Goal: Information Seeking & Learning: Learn about a topic

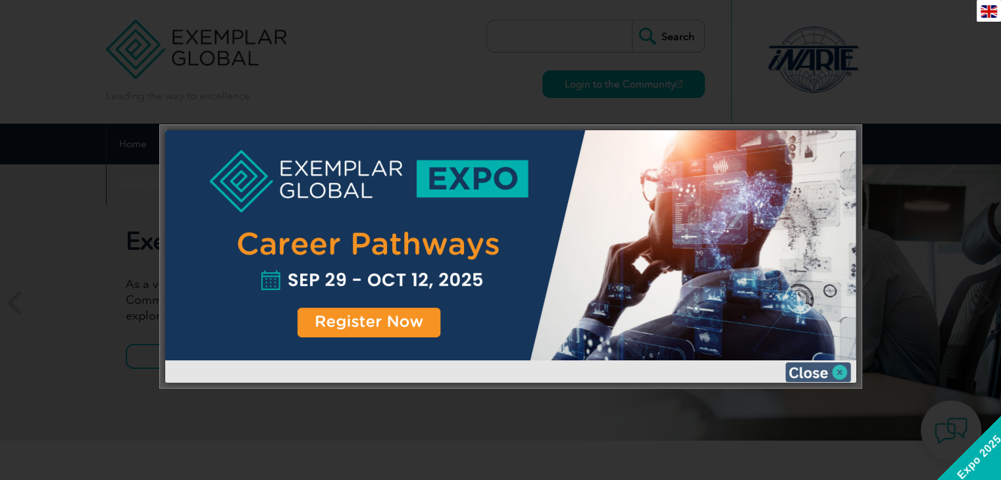
click at [824, 365] on img at bounding box center [818, 372] width 66 height 20
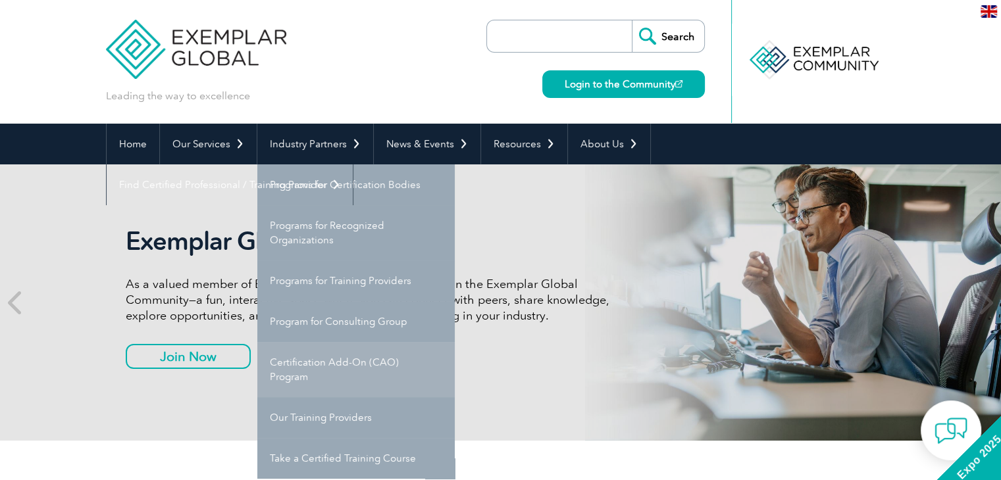
click at [355, 376] on link "Certification Add-On (CAO) Program" at bounding box center [355, 369] width 197 height 55
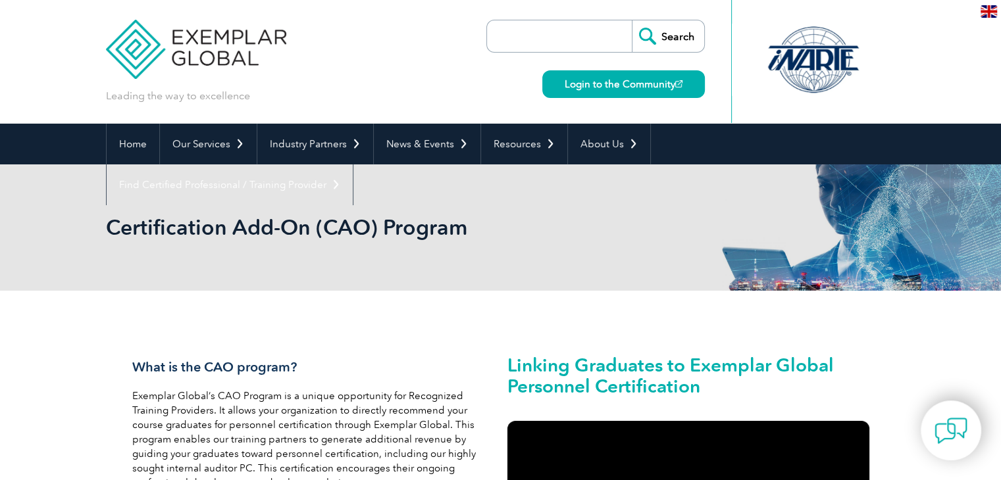
click at [991, 11] on img at bounding box center [988, 11] width 16 height 12
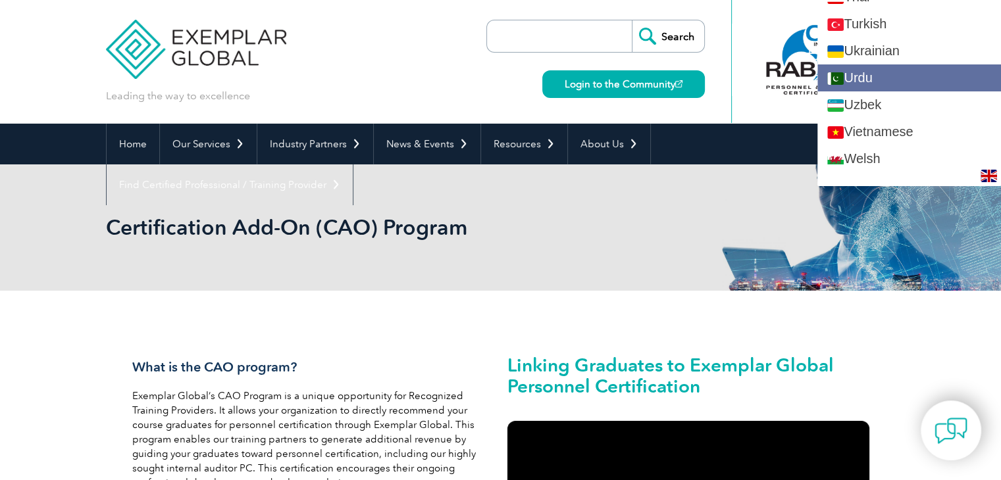
scroll to position [2438, 0]
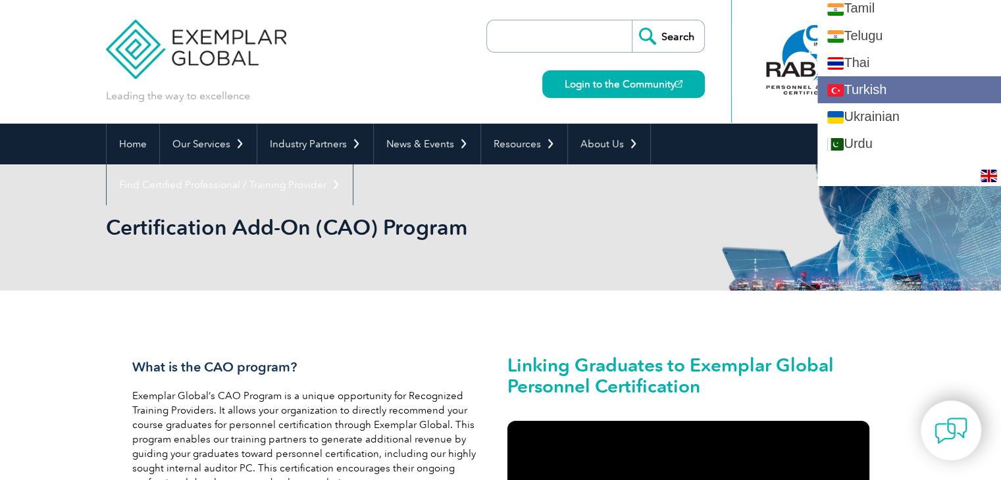
click at [946, 80] on link "Turkish" at bounding box center [909, 89] width 184 height 27
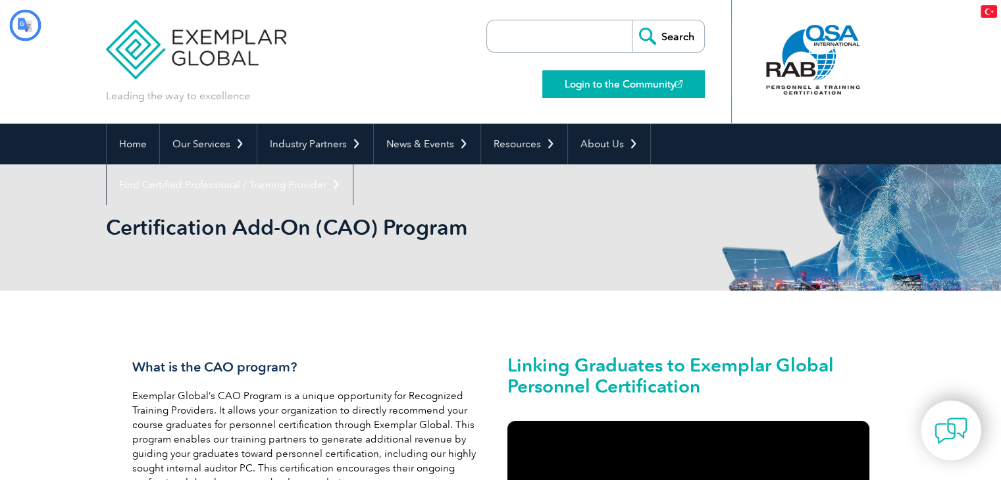
scroll to position [0, 0]
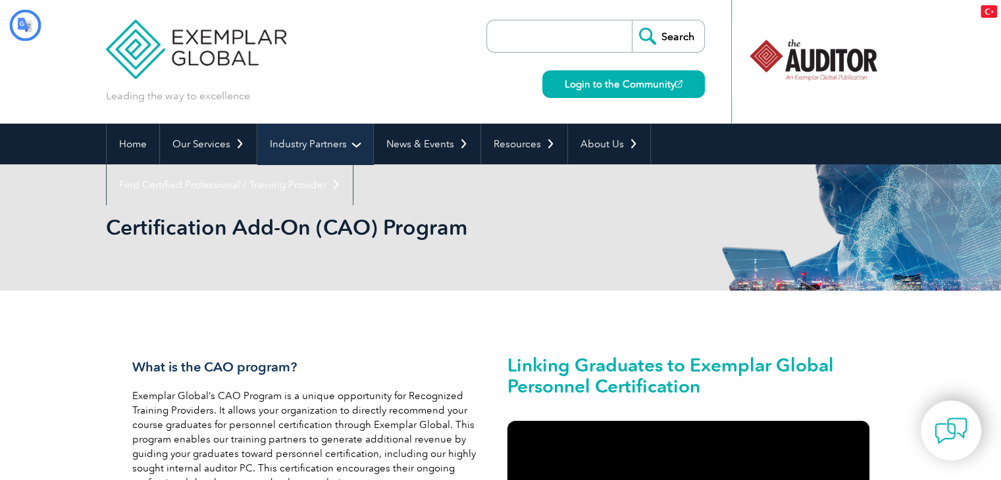
type input "Aramak"
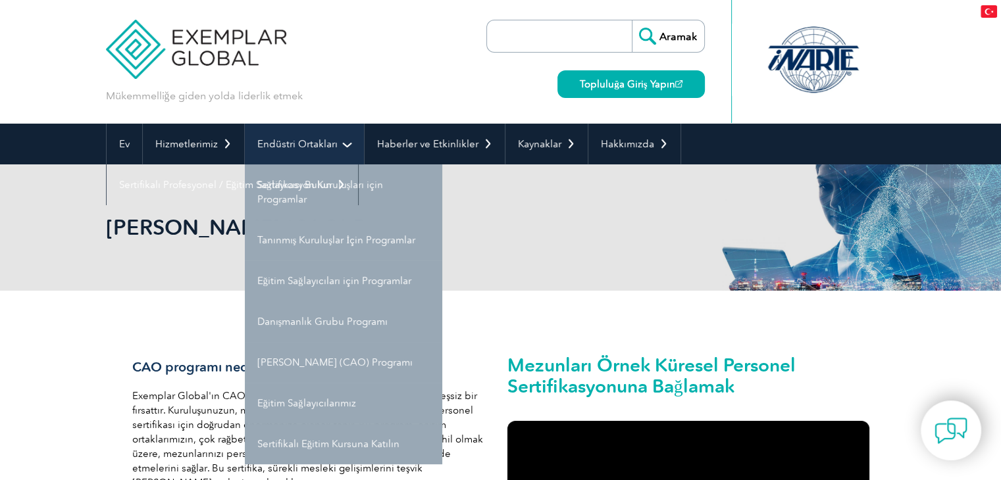
click at [303, 154] on link "Endüstri Ortakları" at bounding box center [304, 144] width 119 height 41
click at [326, 141] on font "Endüstri Ortakları" at bounding box center [297, 144] width 80 height 12
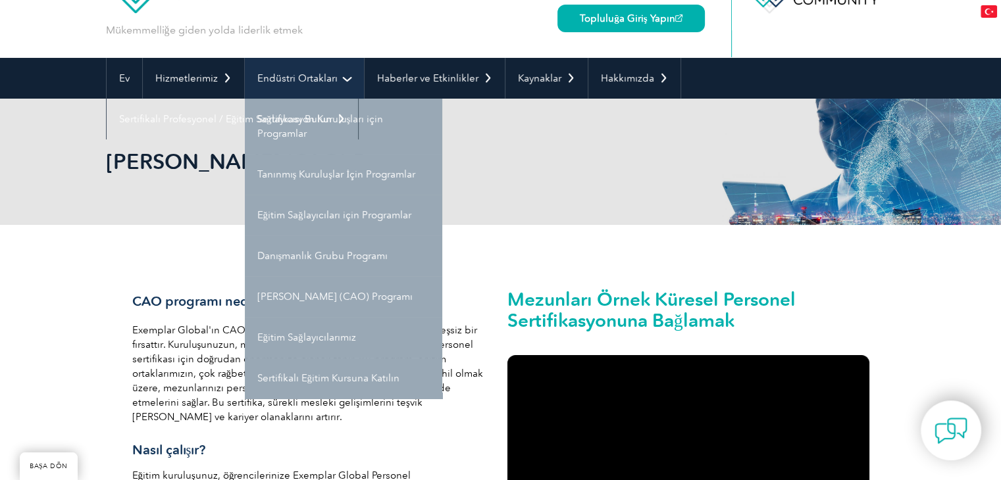
scroll to position [132, 0]
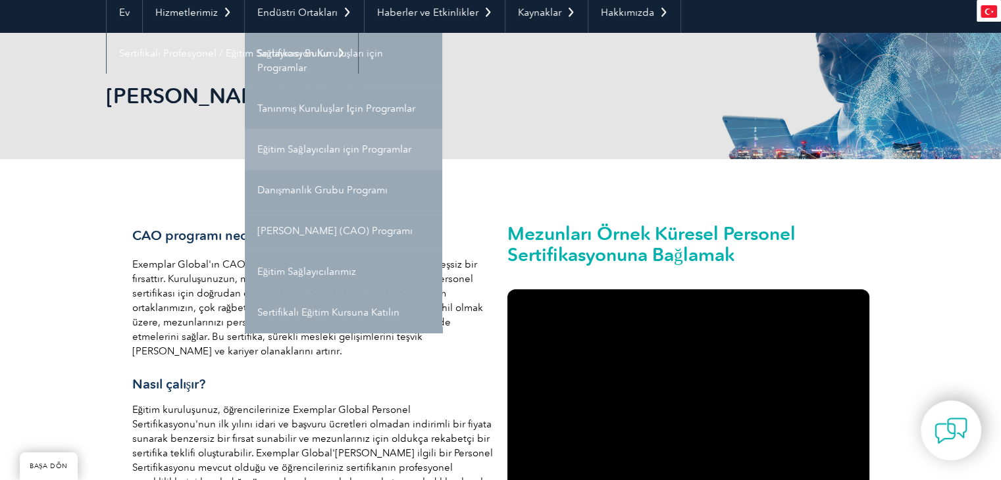
click at [321, 152] on font "Eğitim Sağlayıcıları için Programlar" at bounding box center [334, 149] width 154 height 12
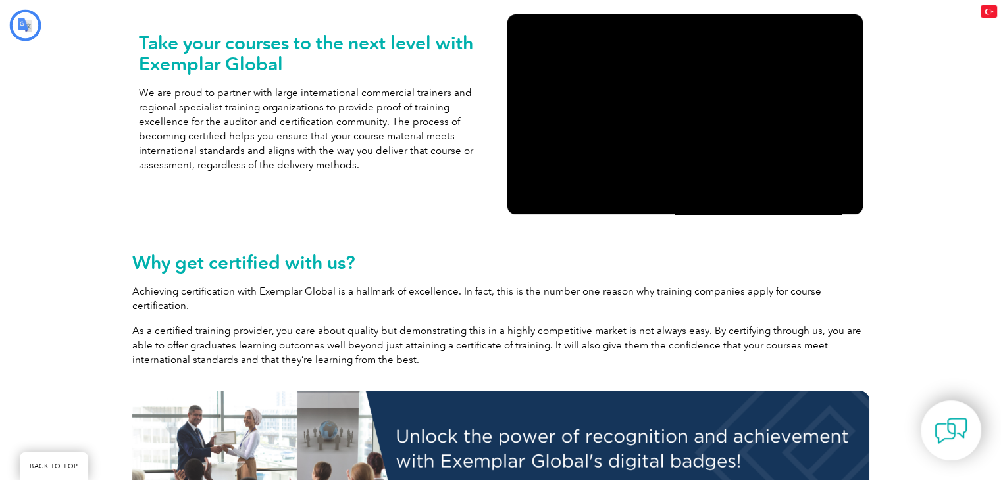
type input "Aramak"
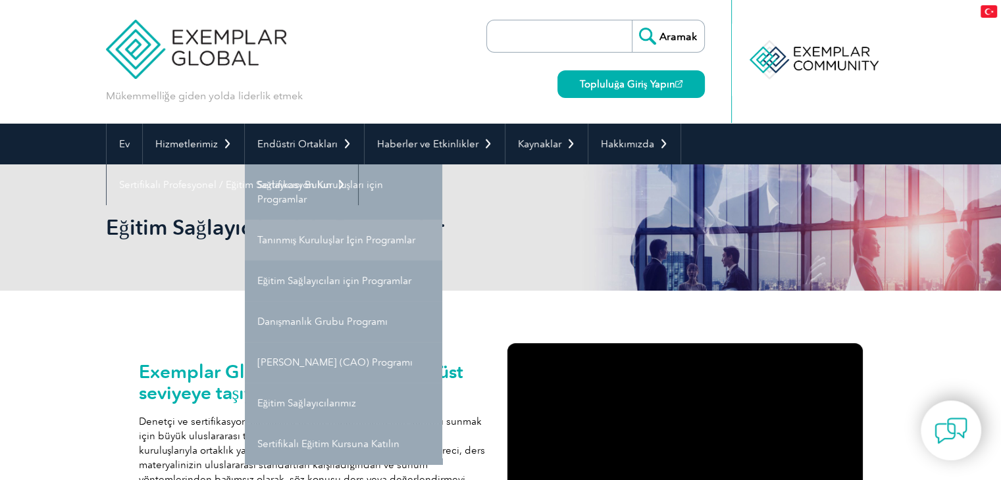
scroll to position [132, 0]
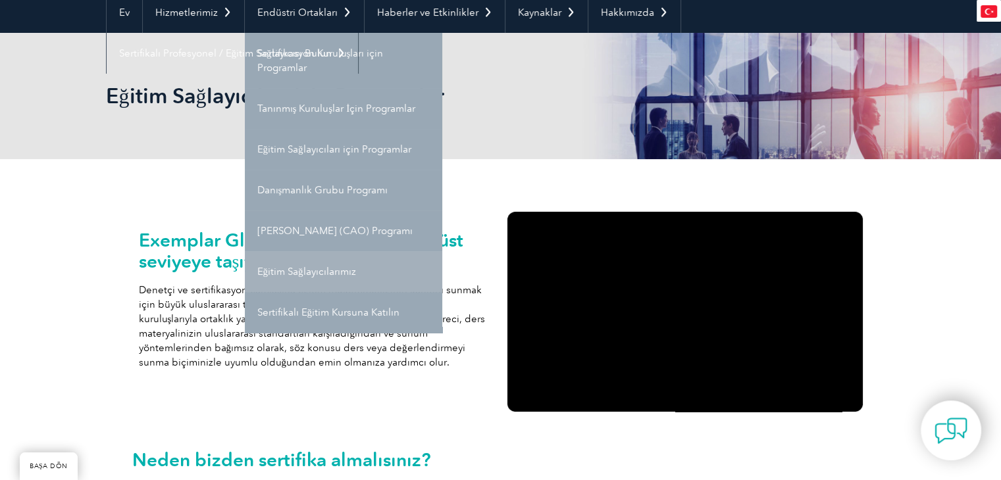
click at [332, 270] on font "Eğitim Sağlayıcılarımız" at bounding box center [306, 272] width 99 height 12
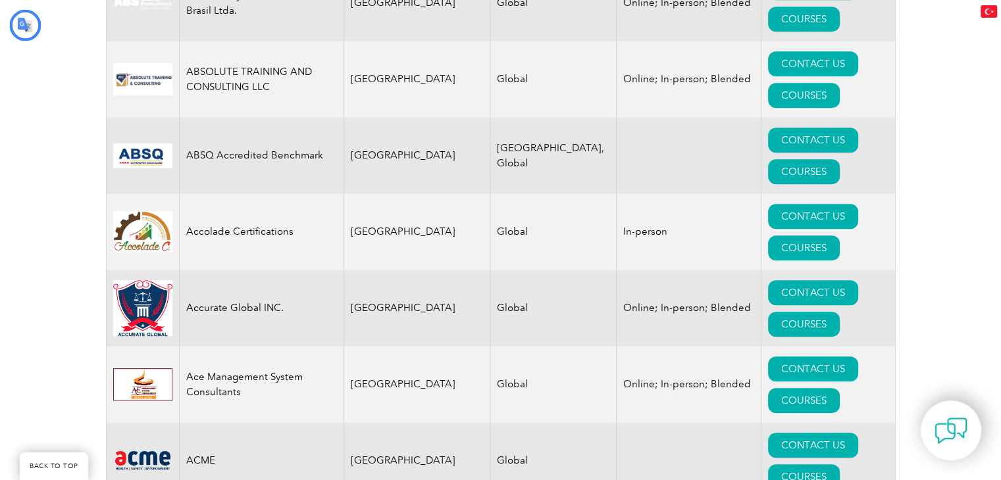
type input "Aramak"
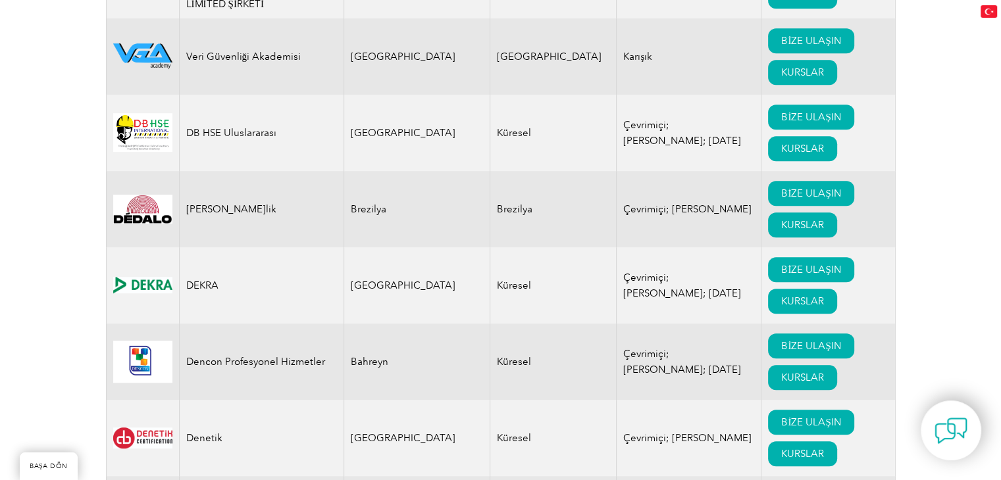
scroll to position [5500, 0]
